Goal: Task Accomplishment & Management: Complete application form

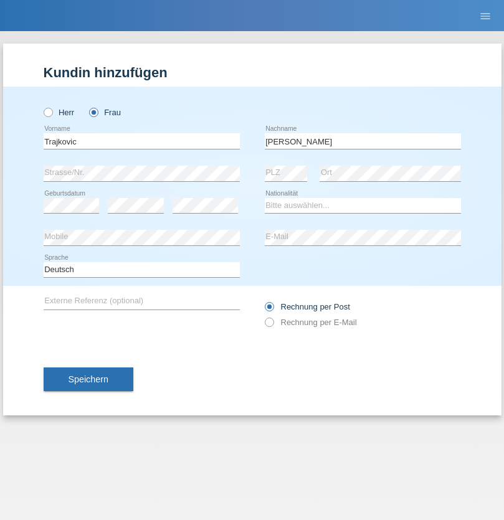
type input "[PERSON_NAME]"
select select "RS"
select select "C"
select select "02"
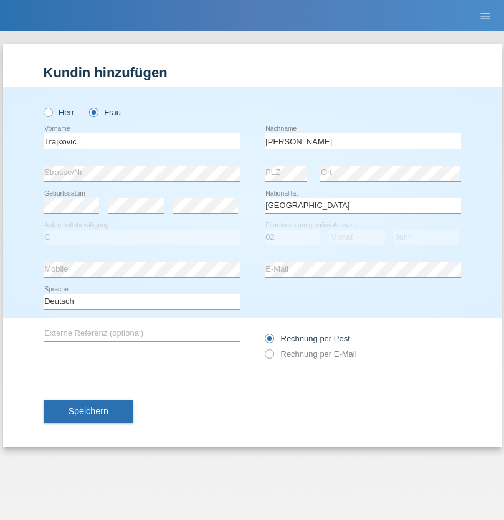
select select "07"
select select "1986"
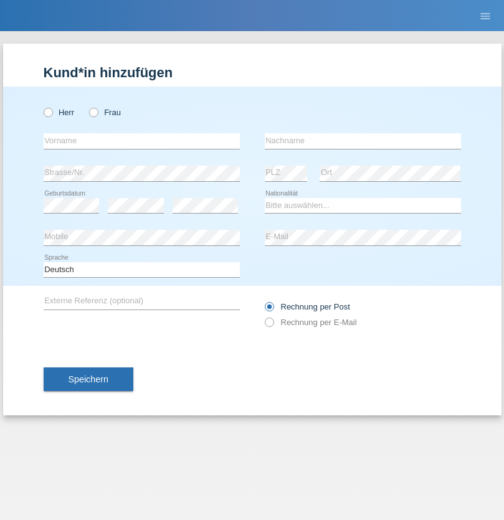
radio input "true"
click at [141, 141] on input "text" at bounding box center [142, 141] width 196 height 16
type input "Kendria"
click at [363, 141] on input "text" at bounding box center [363, 141] width 196 height 16
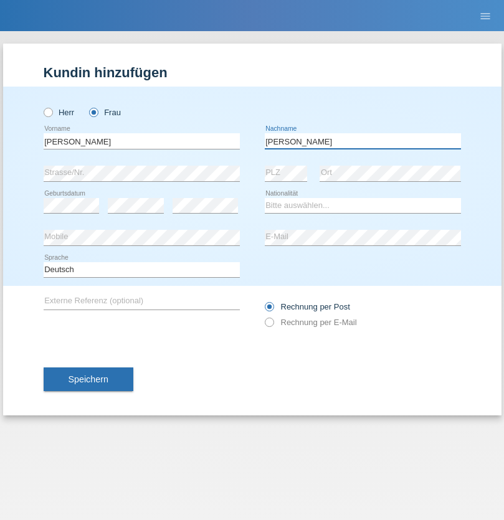
type input "[PERSON_NAME]"
select select "CH"
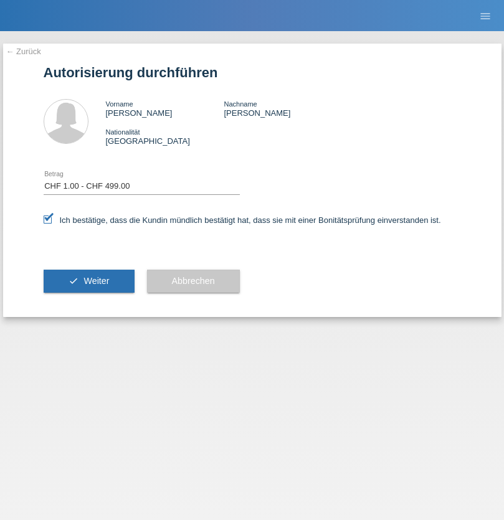
select select "1"
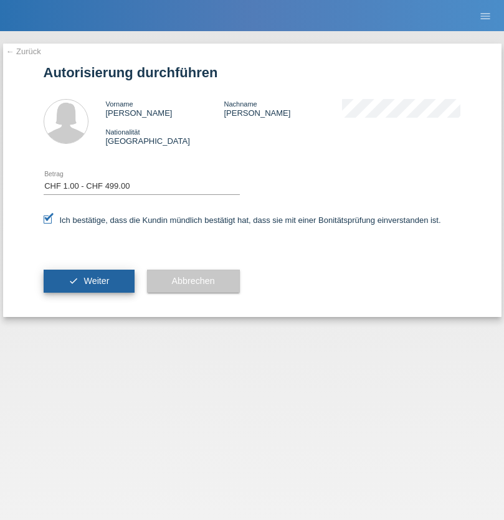
click at [88, 281] on span "Weiter" at bounding box center [97, 281] width 26 height 10
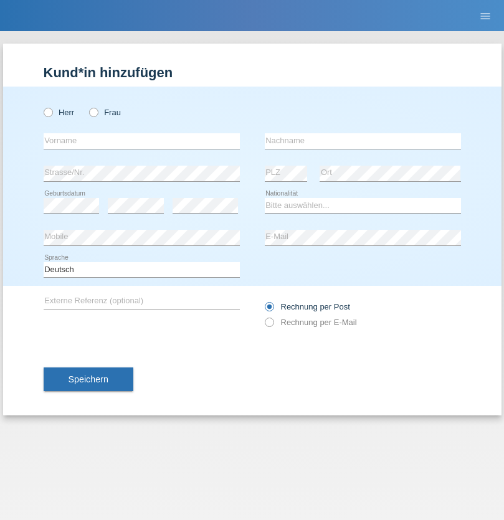
radio input "true"
click at [141, 141] on input "text" at bounding box center [142, 141] width 196 height 16
type input "[PERSON_NAME]"
click at [363, 141] on input "text" at bounding box center [363, 141] width 196 height 16
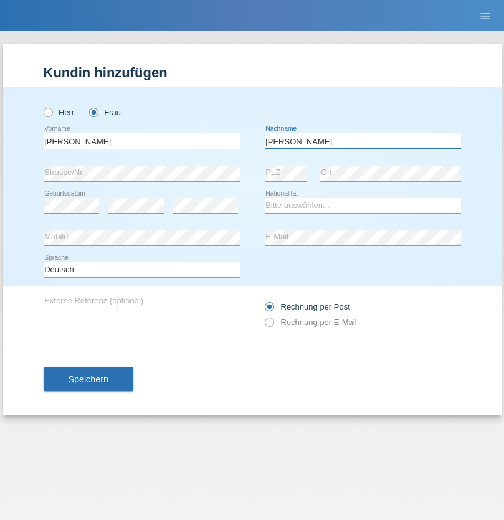
type input "[PERSON_NAME]"
select select "CH"
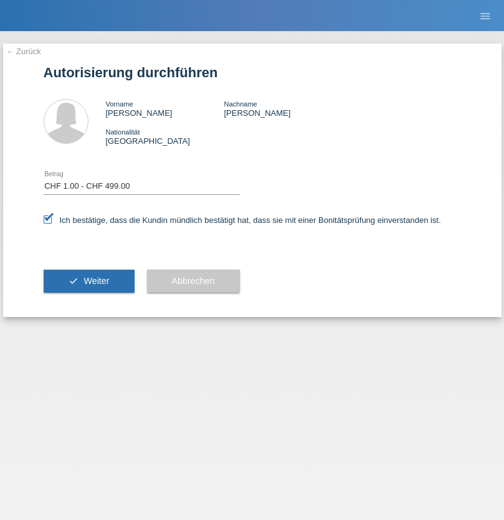
select select "1"
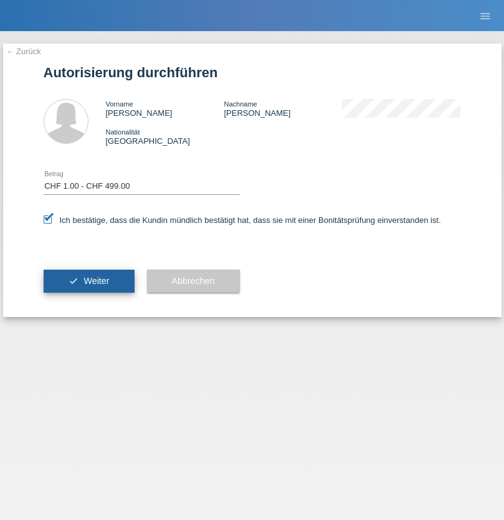
click at [88, 281] on span "Weiter" at bounding box center [97, 281] width 26 height 10
